Goal: Find specific page/section: Find specific page/section

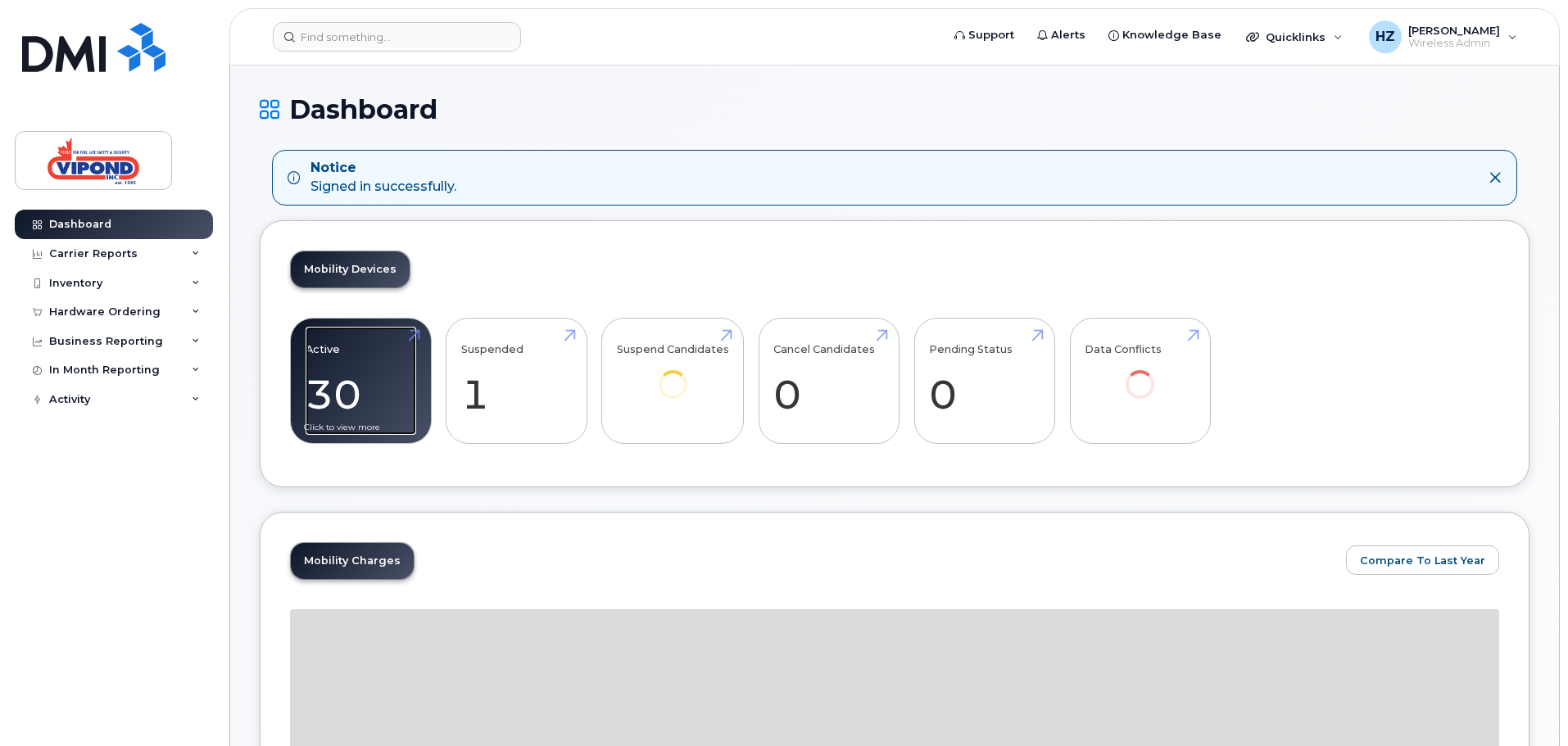
click at [338, 385] on link "Active 30 -96%" at bounding box center [361, 381] width 111 height 108
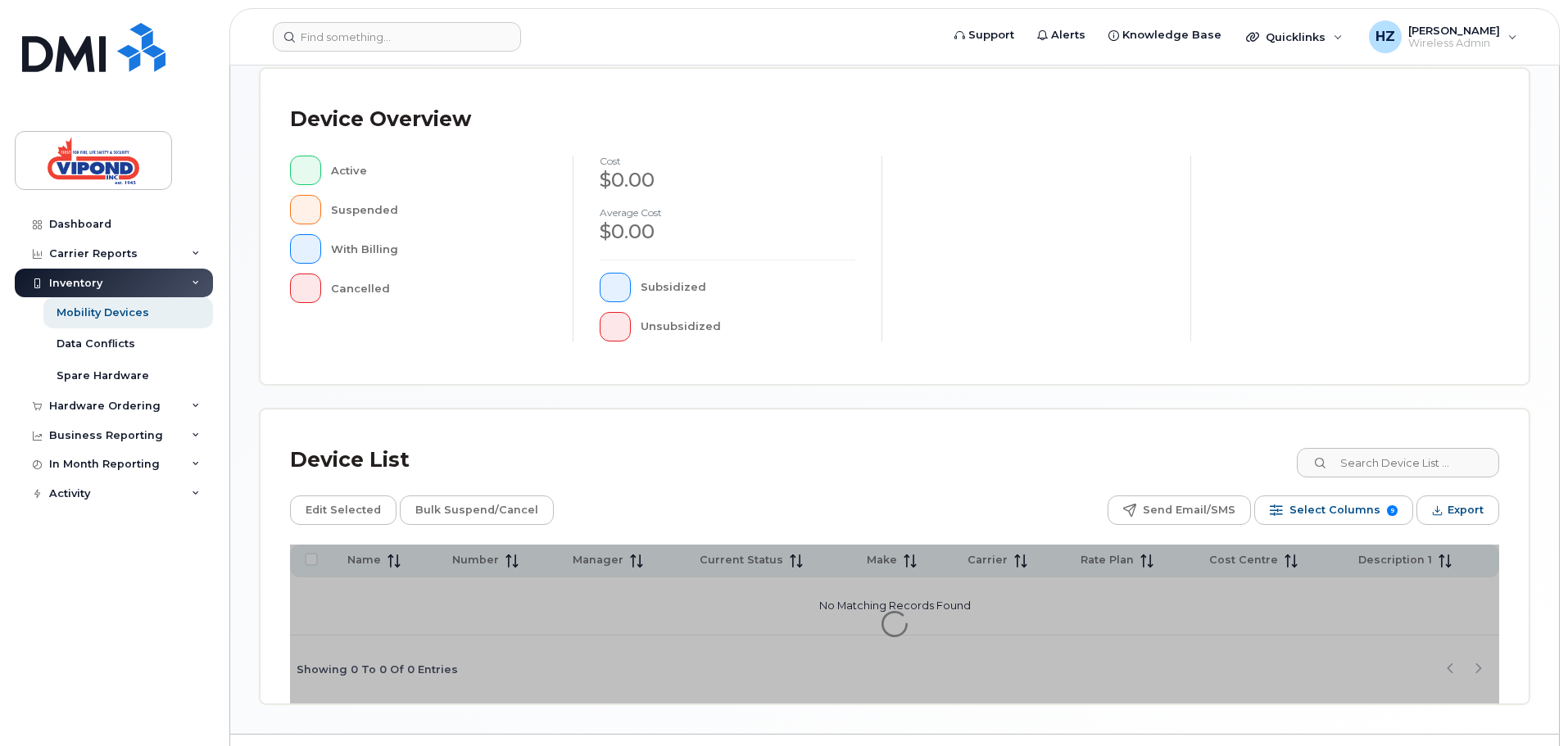
scroll to position [380, 0]
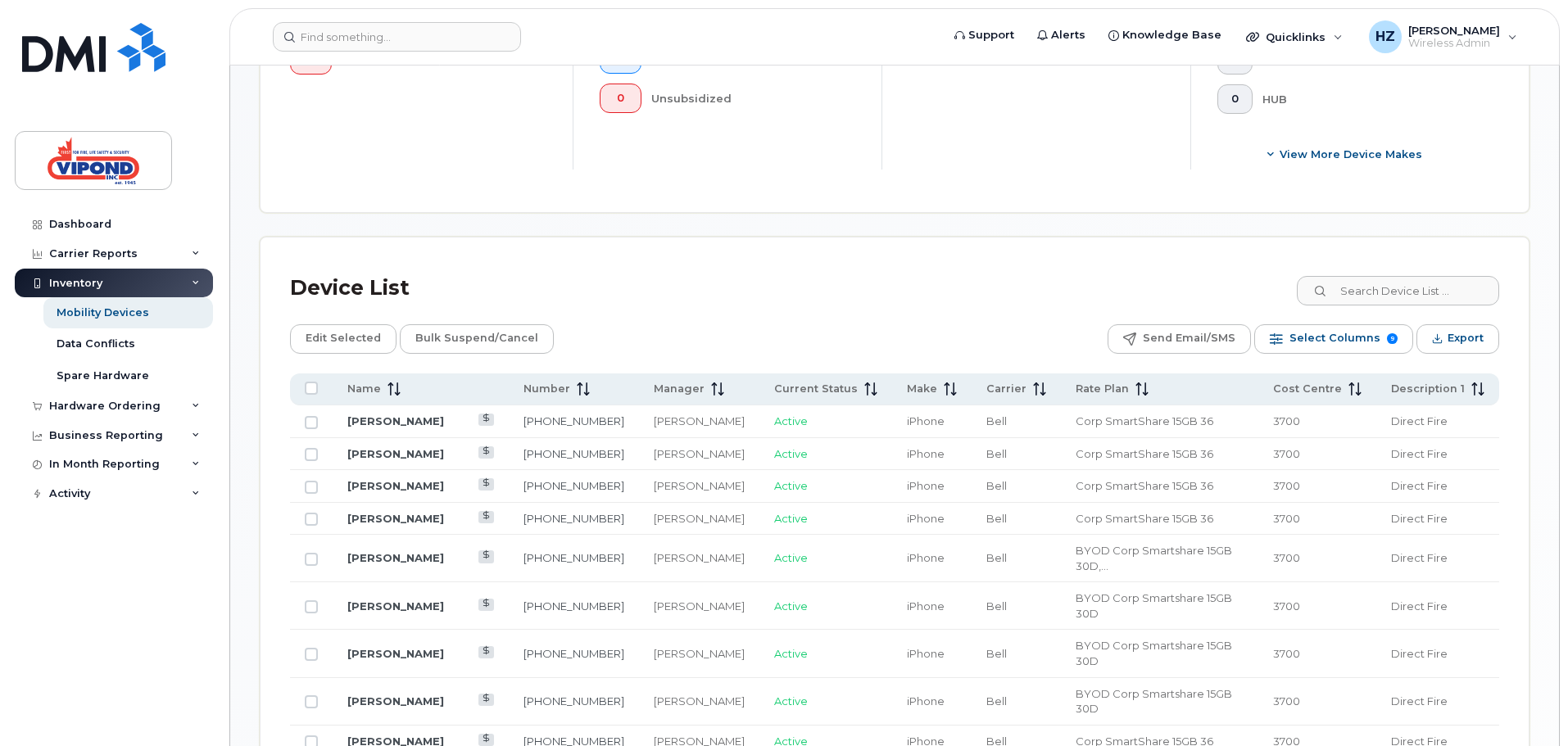
scroll to position [626, 0]
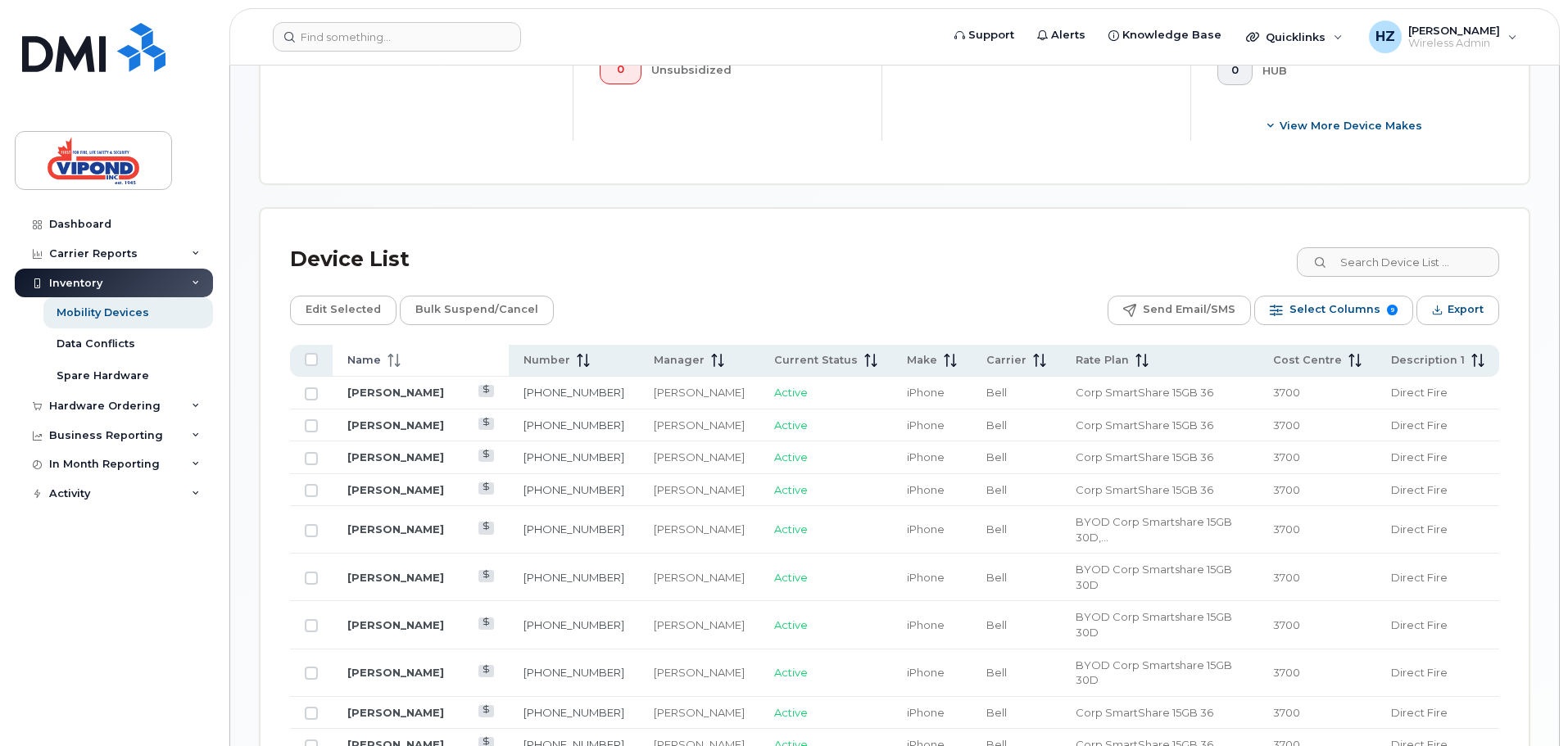
click at [391, 362] on icon at bounding box center [394, 360] width 13 height 13
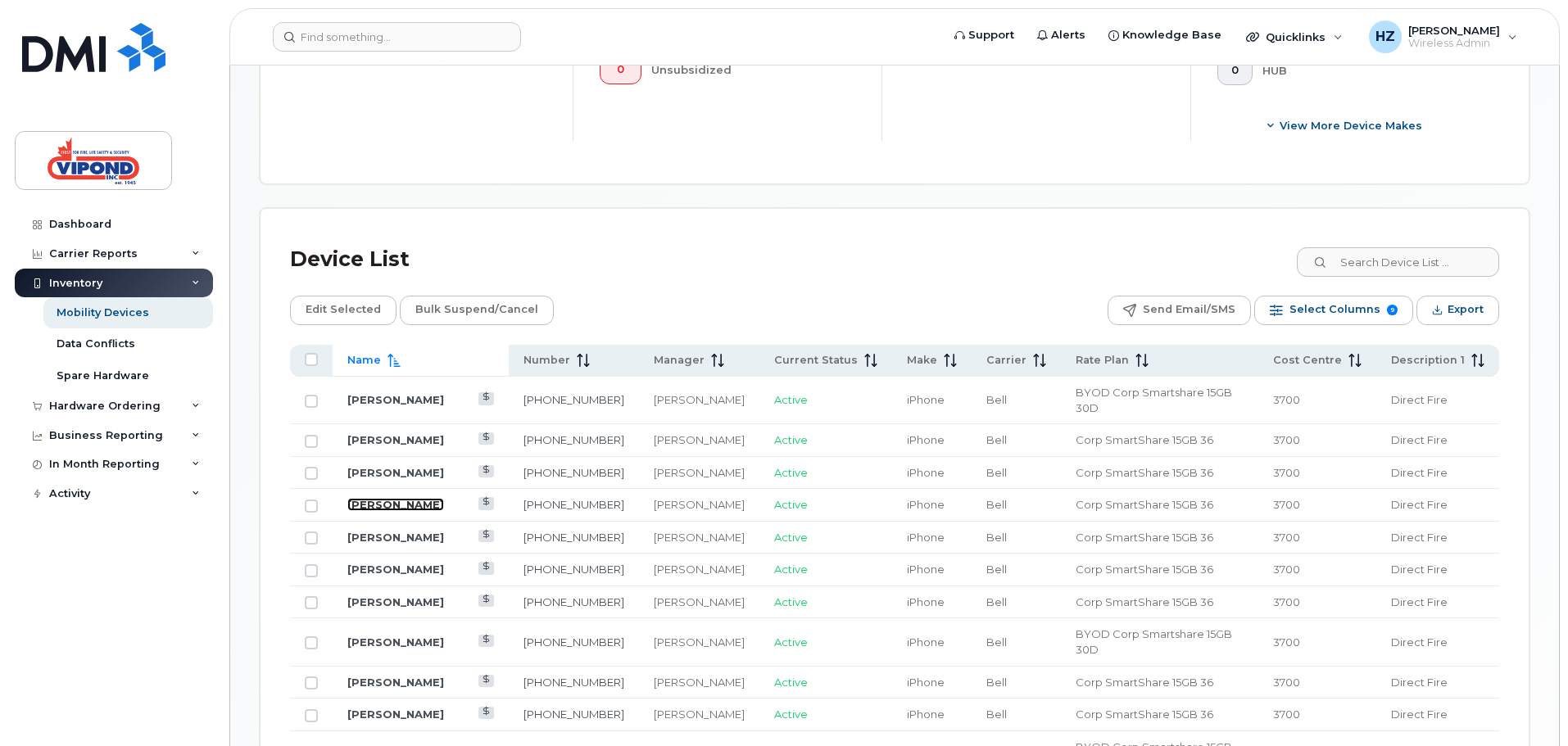
click at [386, 498] on link "[PERSON_NAME]" at bounding box center [395, 504] width 97 height 13
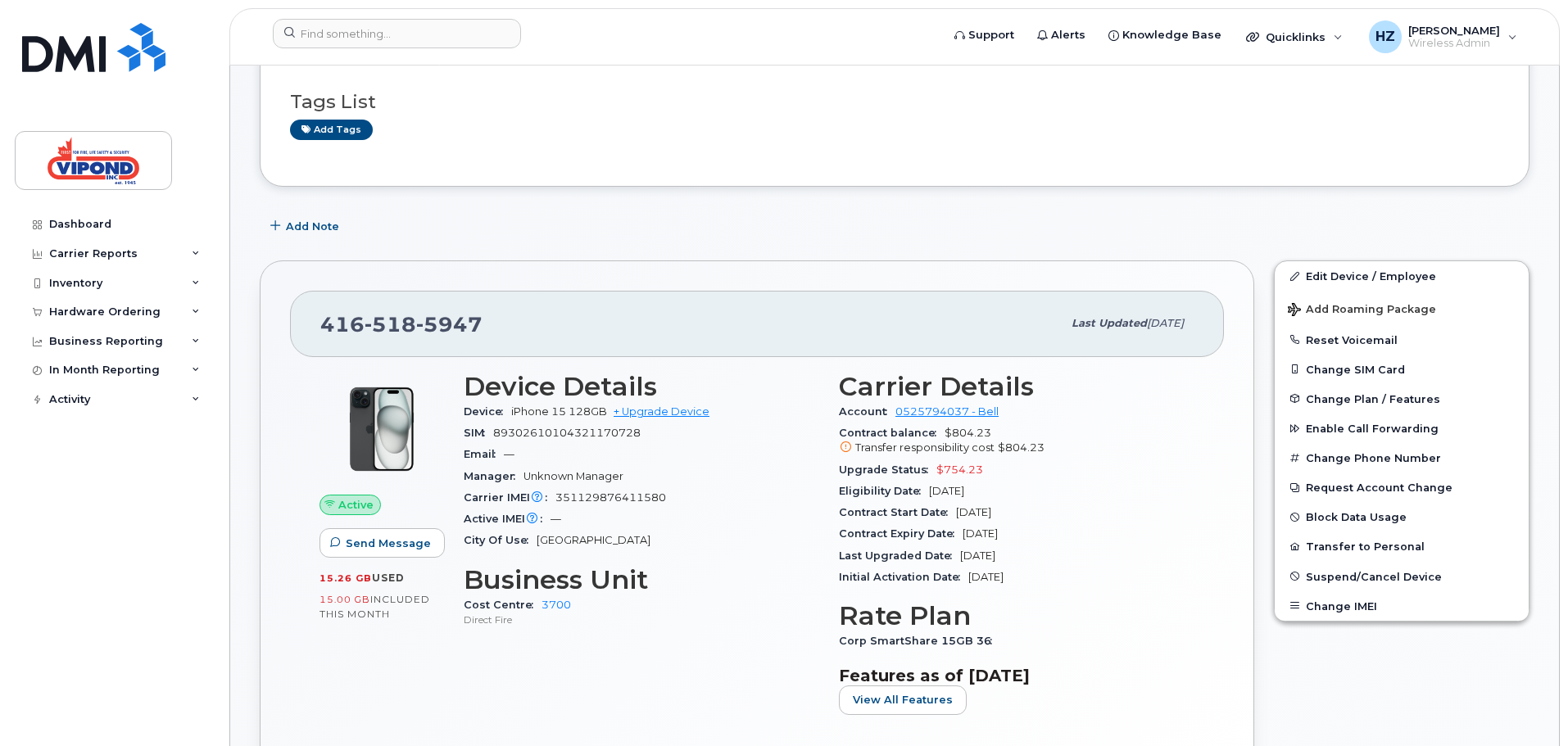
scroll to position [164, 0]
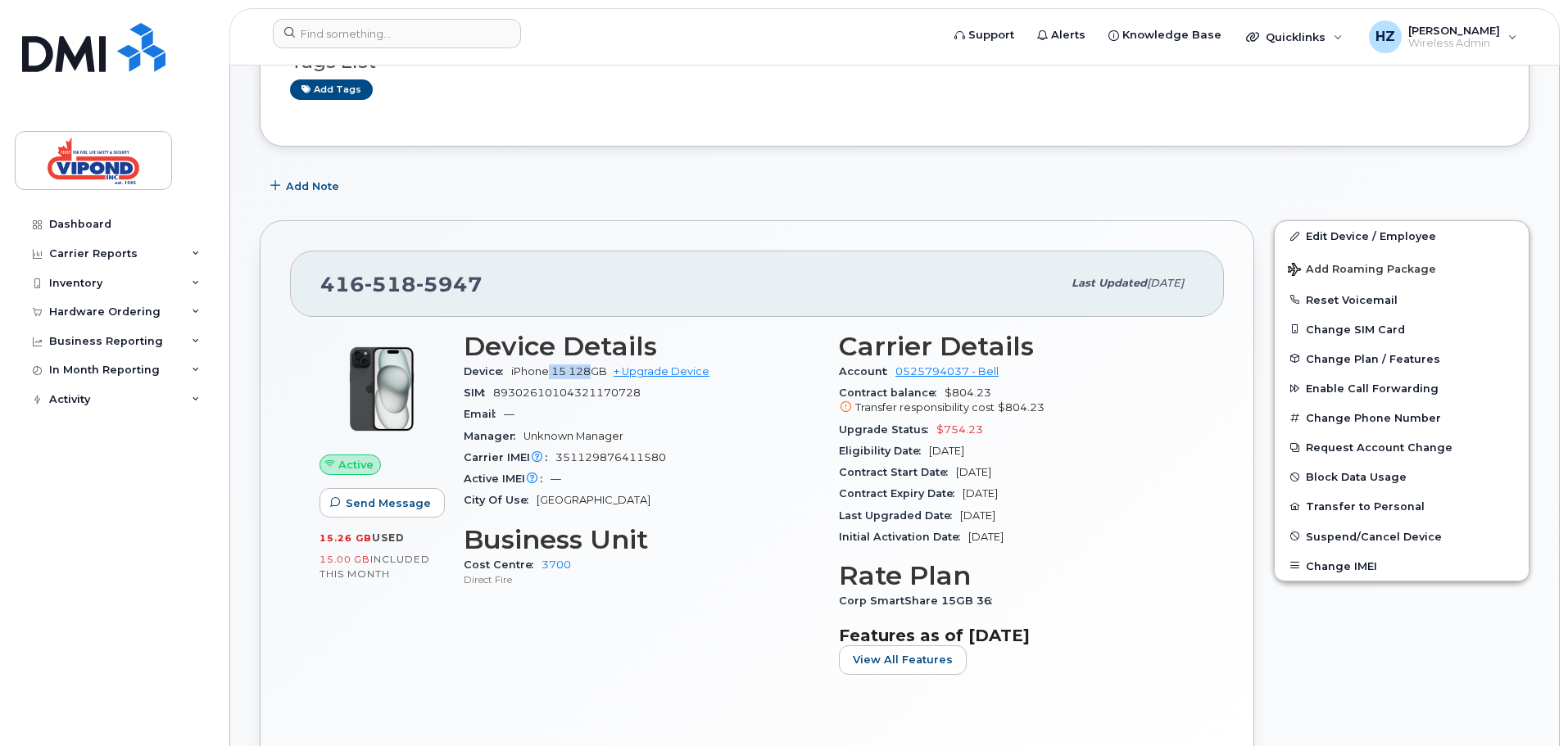
drag, startPoint x: 549, startPoint y: 376, endPoint x: 590, endPoint y: 373, distance: 41.1
click at [590, 373] on span "iPhone 15 128GB" at bounding box center [559, 371] width 96 height 12
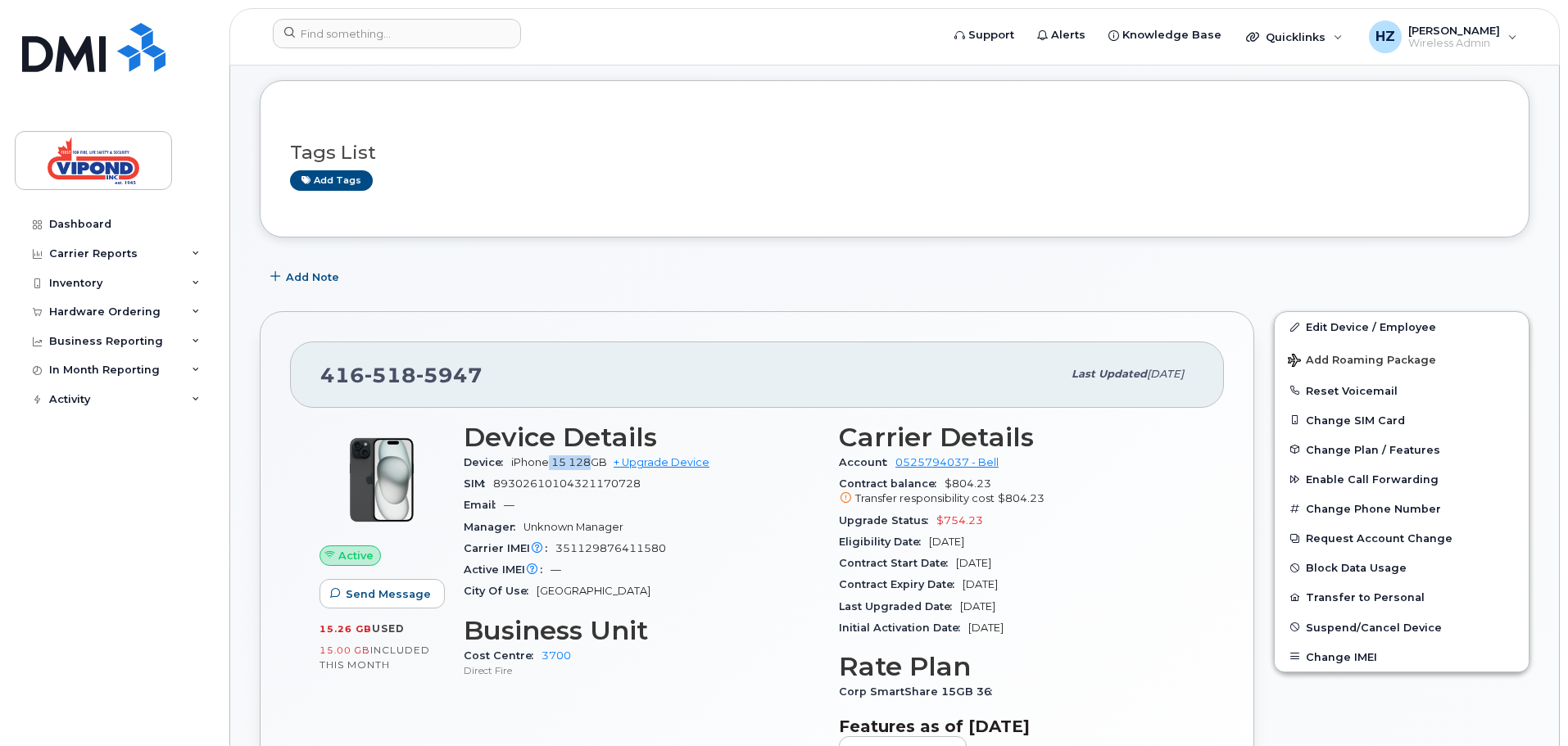
scroll to position [0, 0]
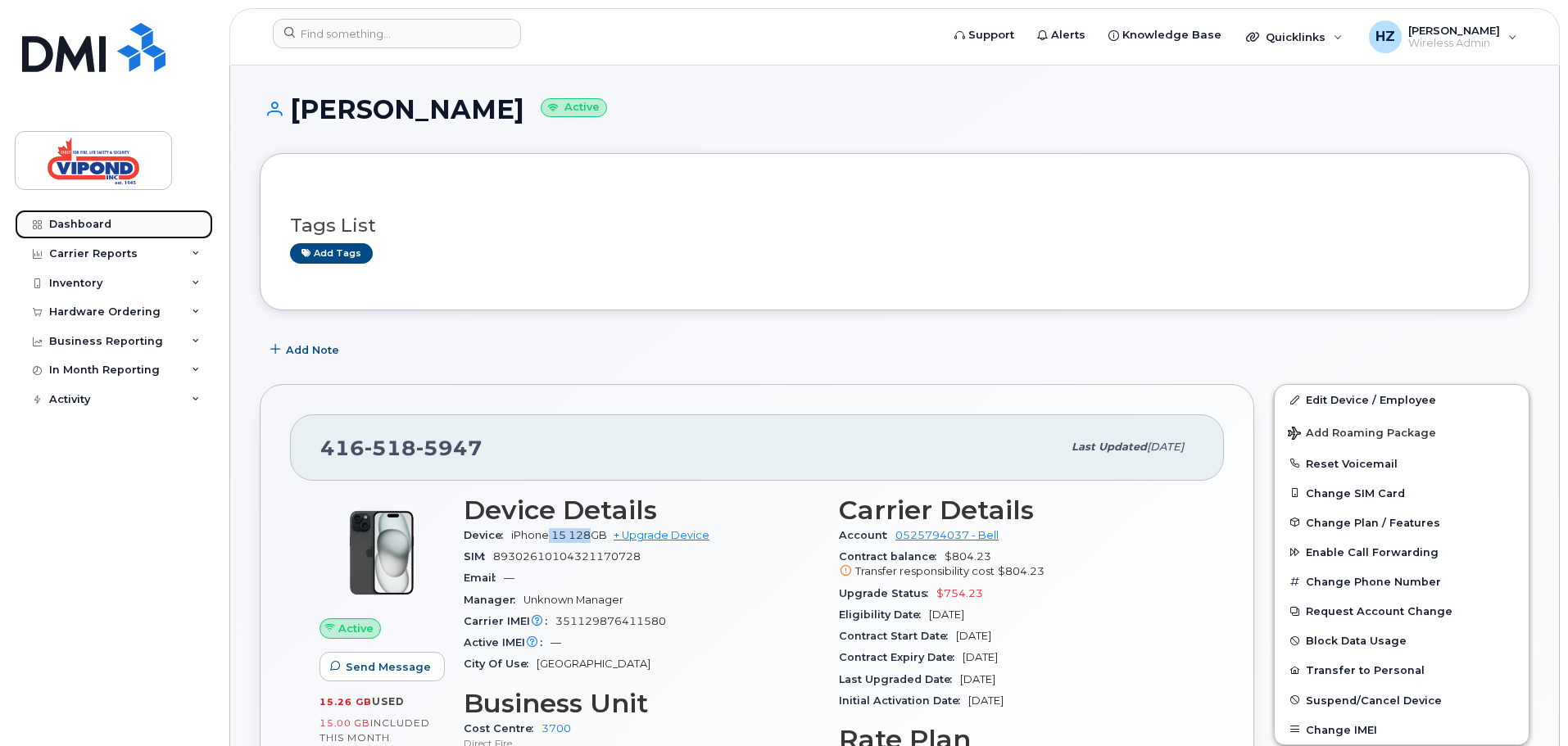
click at [132, 228] on link "Dashboard" at bounding box center [113, 224] width 198 height 29
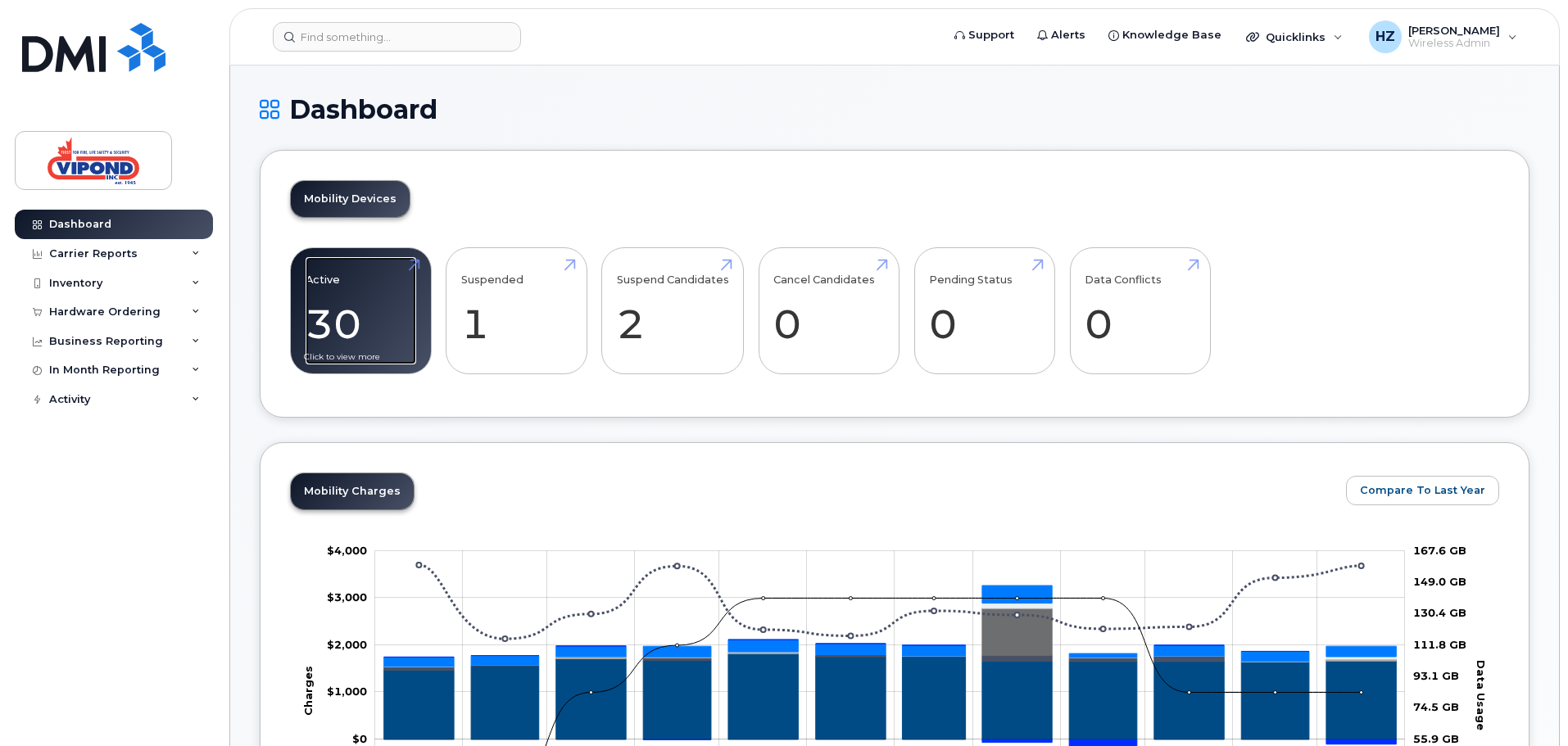
click at [376, 317] on link "Active 30 -96%" at bounding box center [361, 311] width 111 height 108
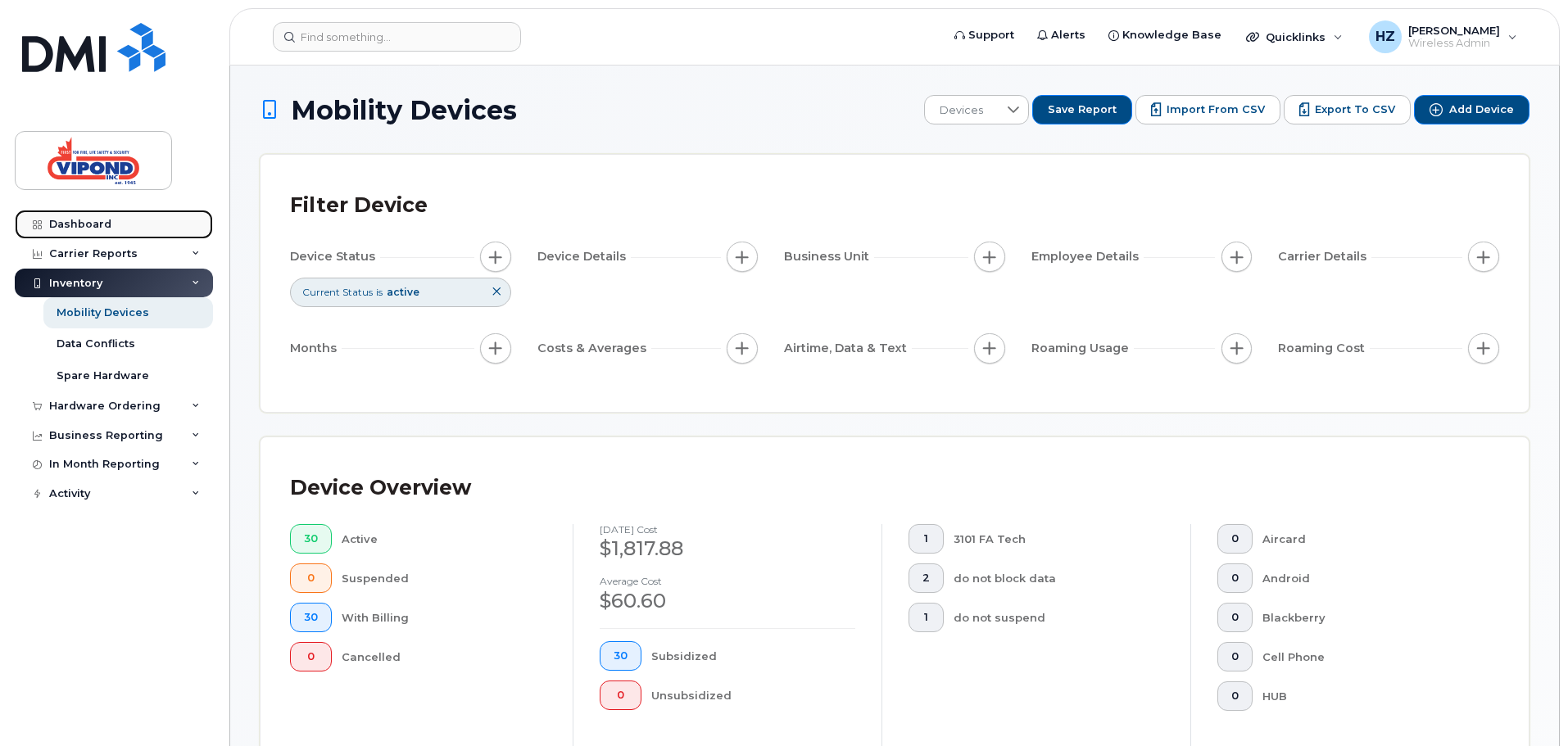
click at [120, 234] on link "Dashboard" at bounding box center [113, 224] width 198 height 29
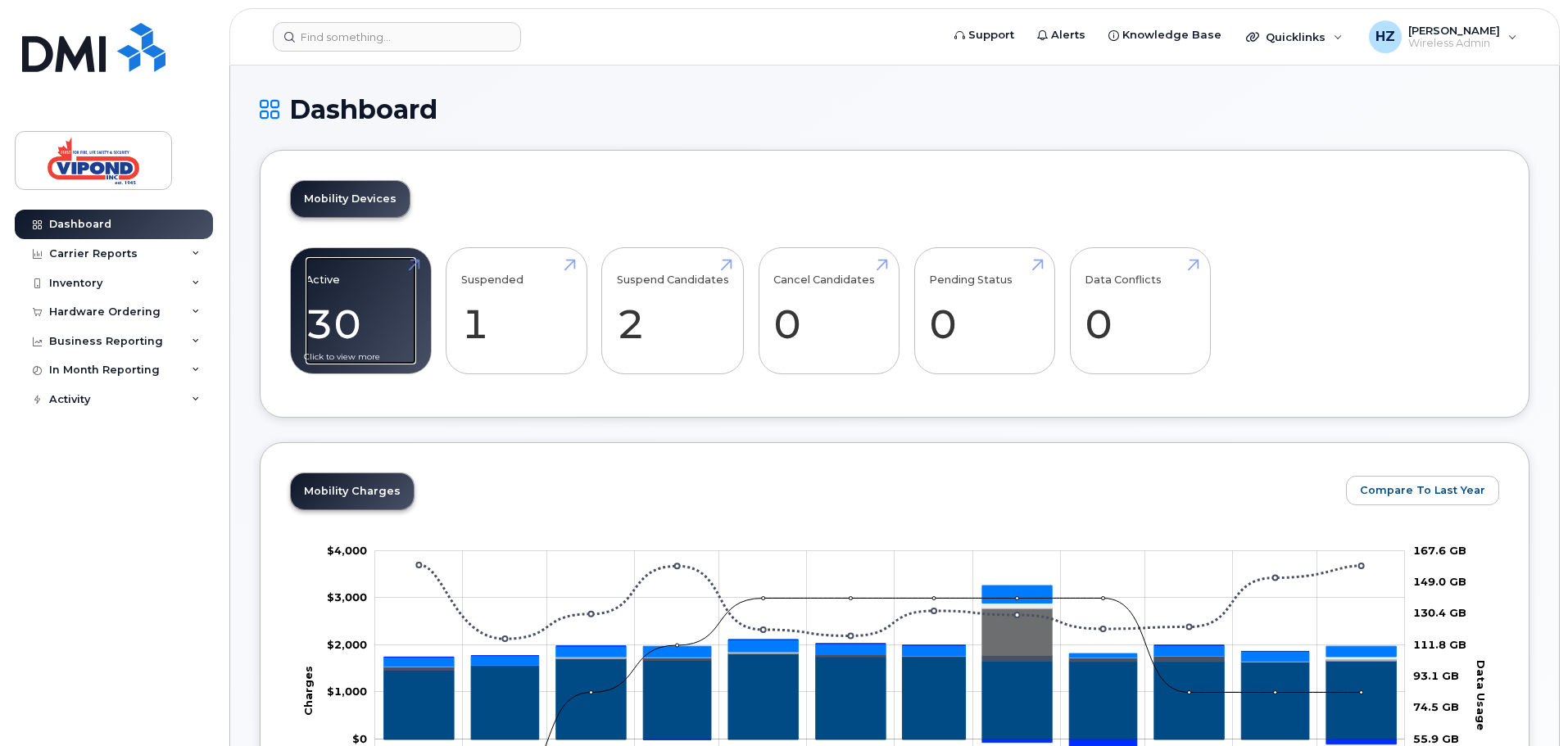
click at [320, 293] on link "Active 30 -96%" at bounding box center [361, 311] width 111 height 108
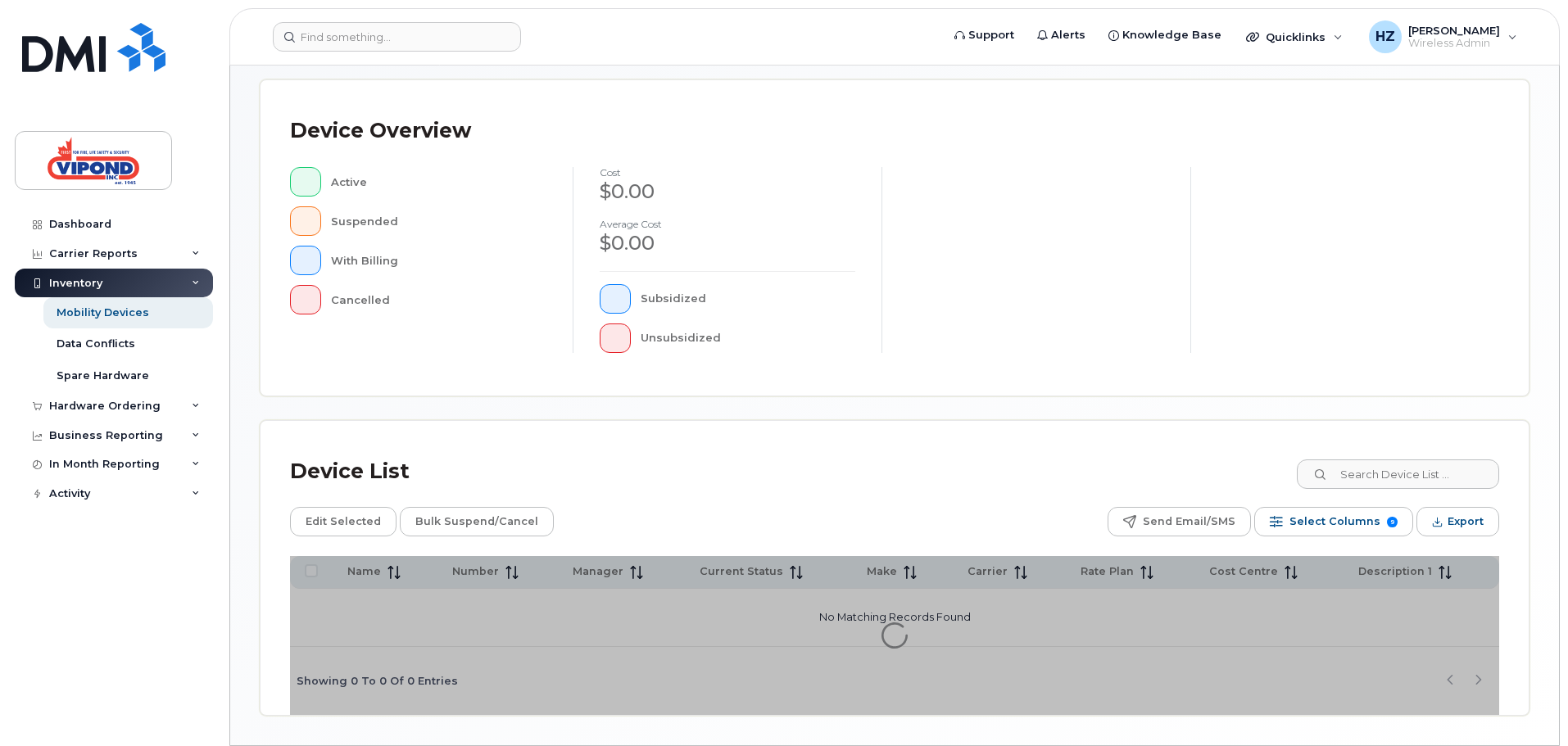
scroll to position [380, 0]
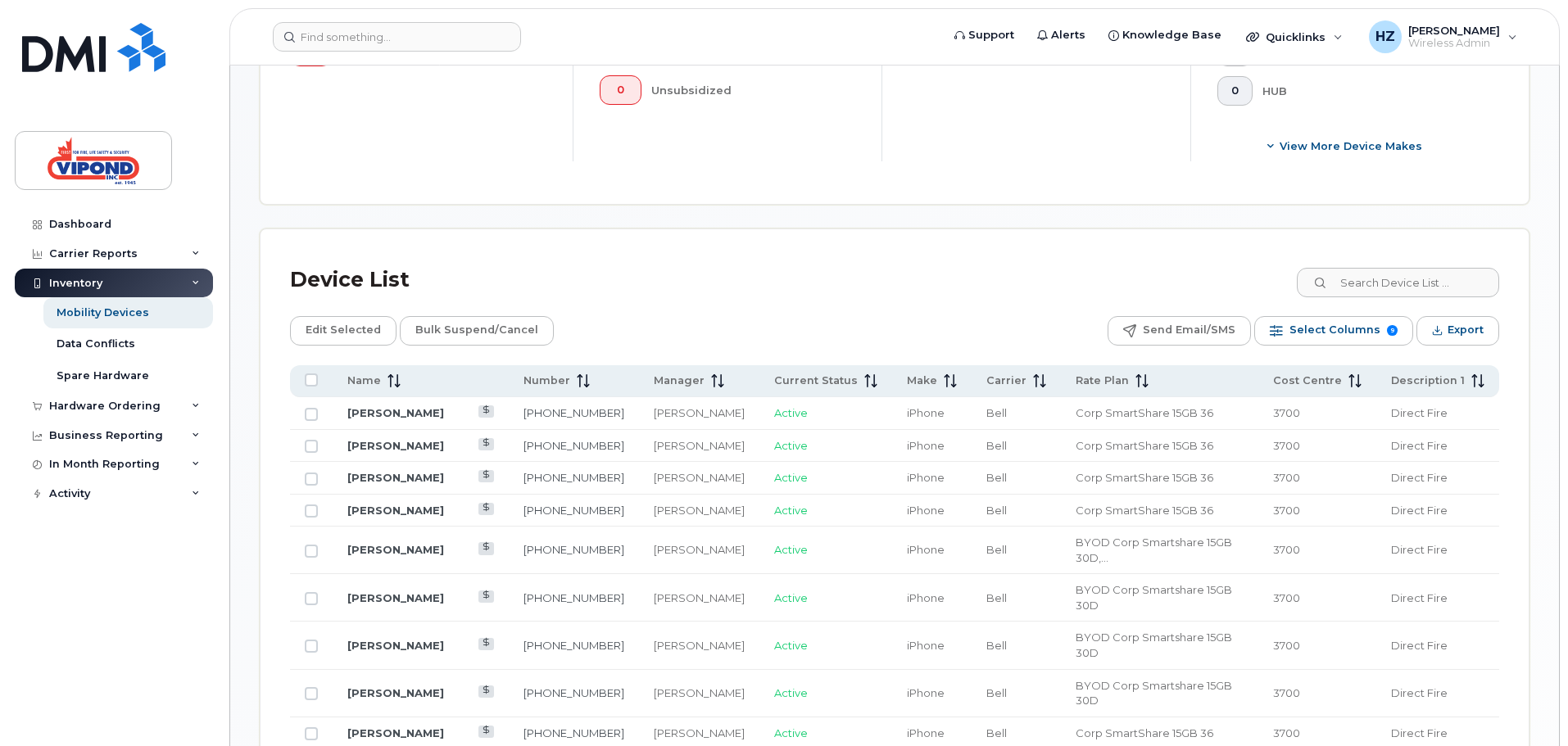
scroll to position [626, 0]
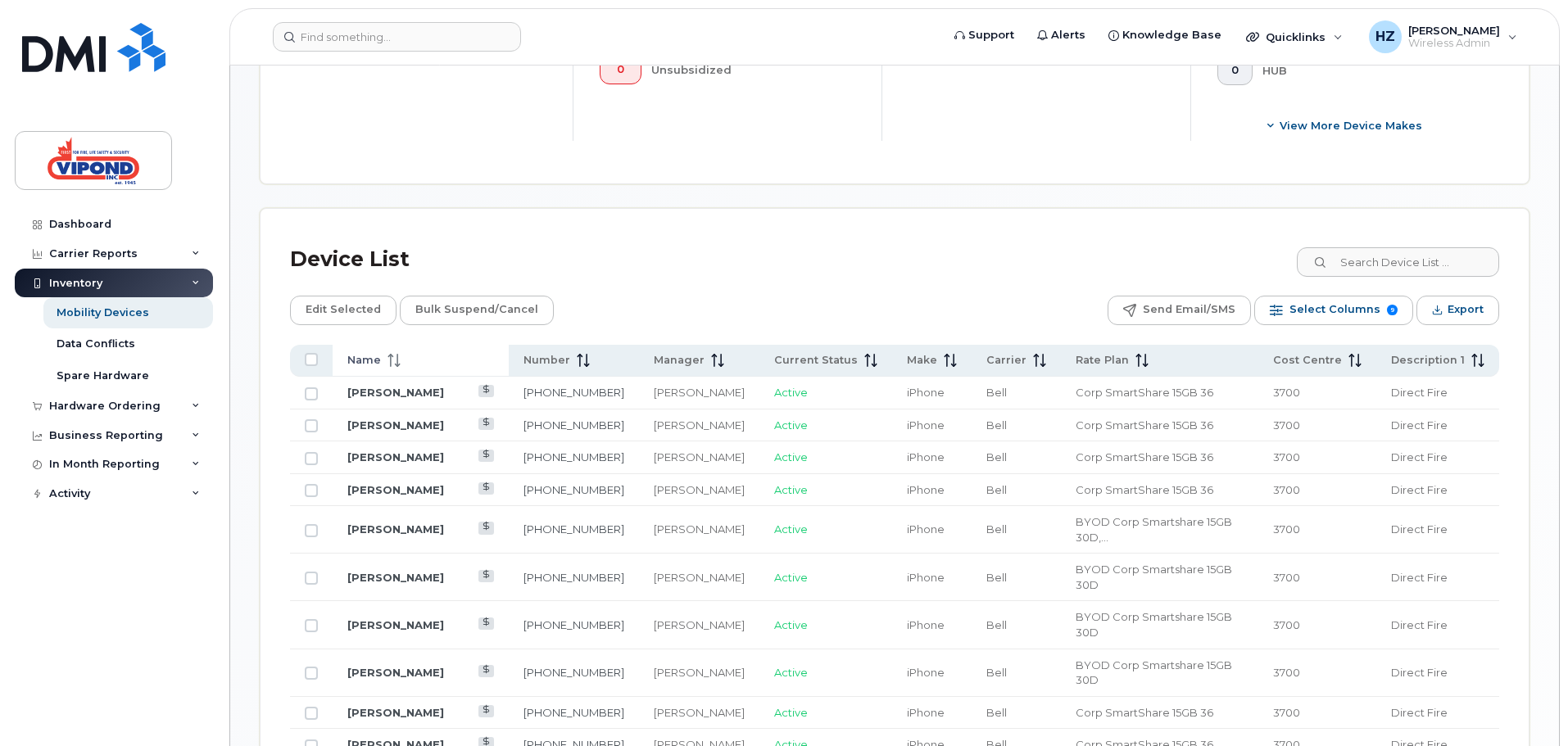
click at [401, 372] on th "Name" at bounding box center [421, 360] width 177 height 32
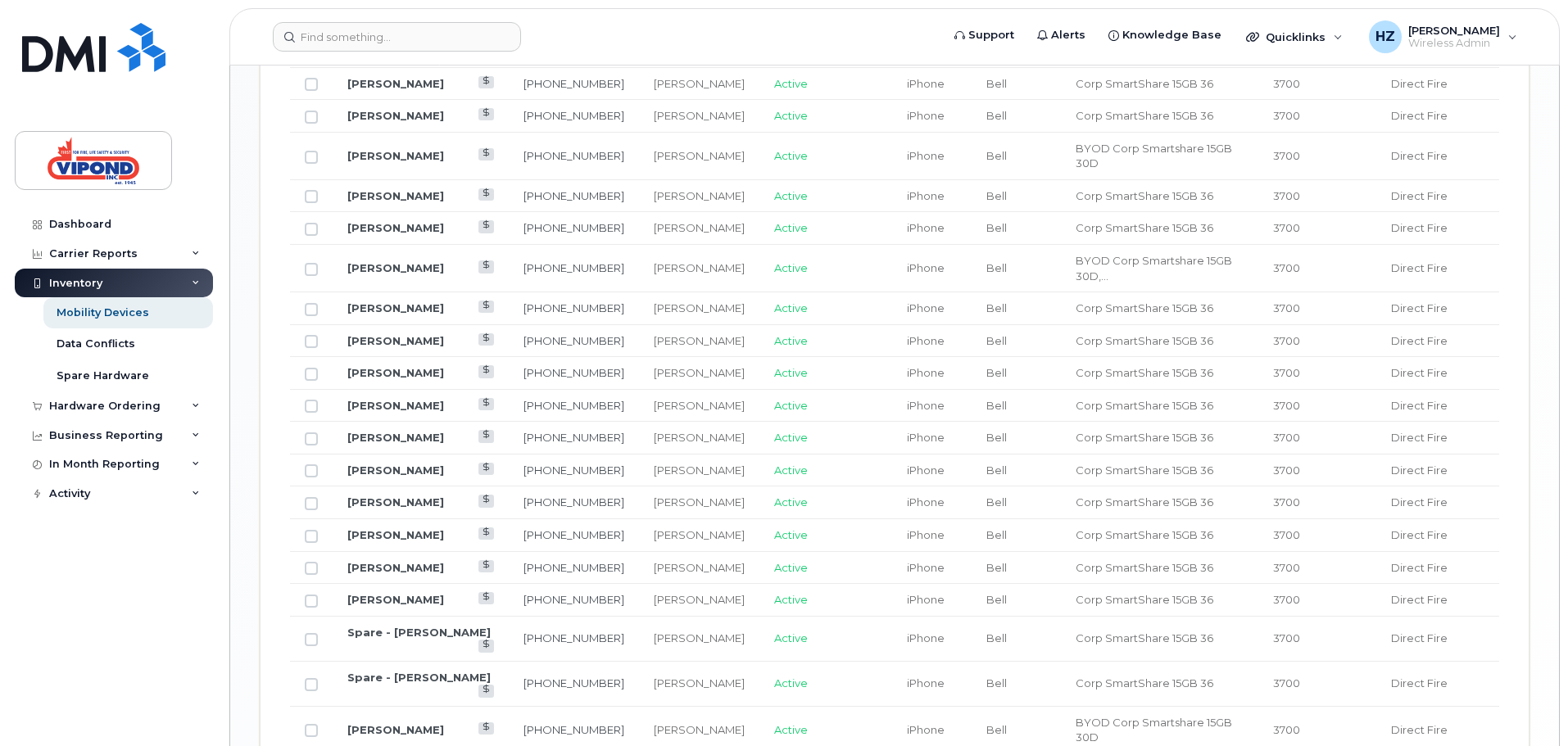
scroll to position [1281, 0]
